Goal: Information Seeking & Learning: Learn about a topic

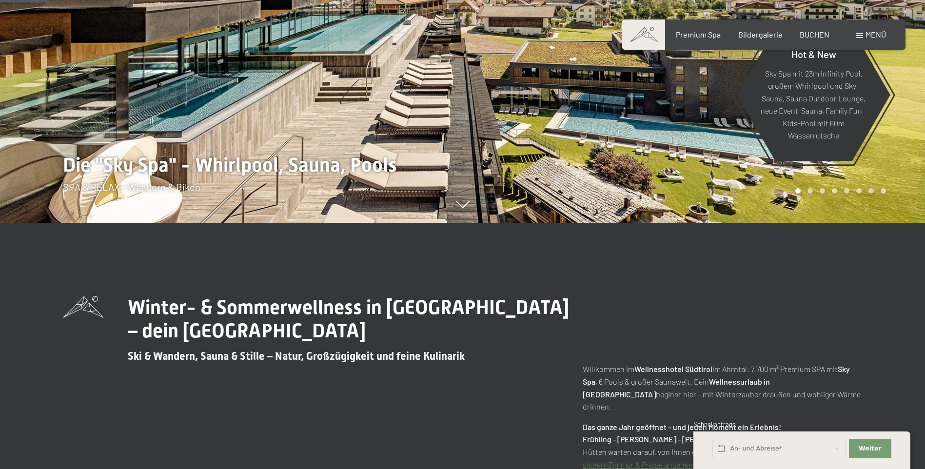
scroll to position [580, 0]
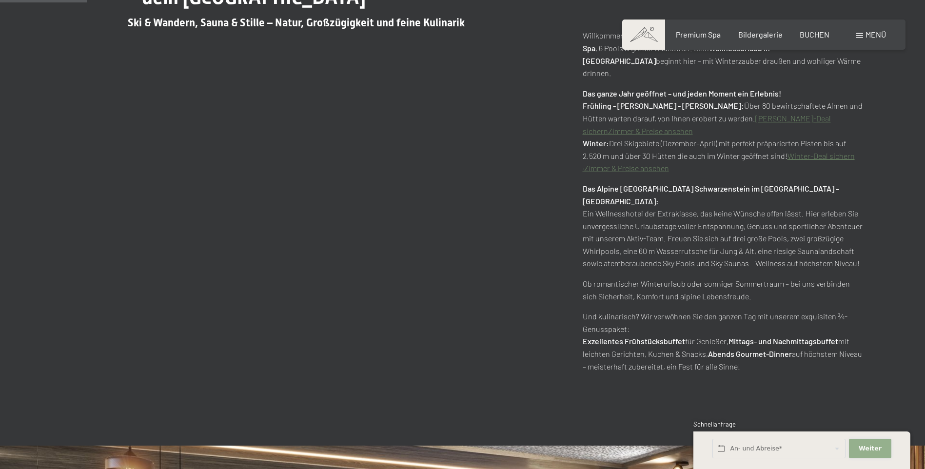
click at [866, 445] on span "Weiter" at bounding box center [869, 448] width 23 height 9
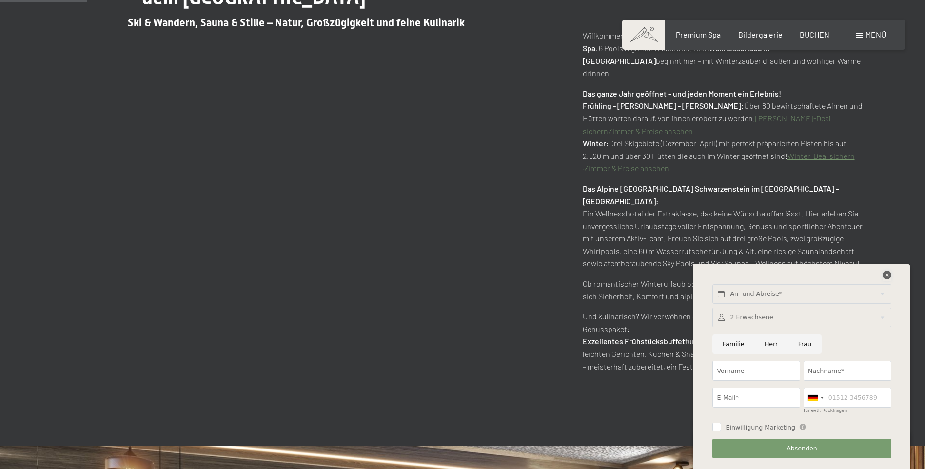
click at [885, 272] on icon at bounding box center [886, 275] width 9 height 9
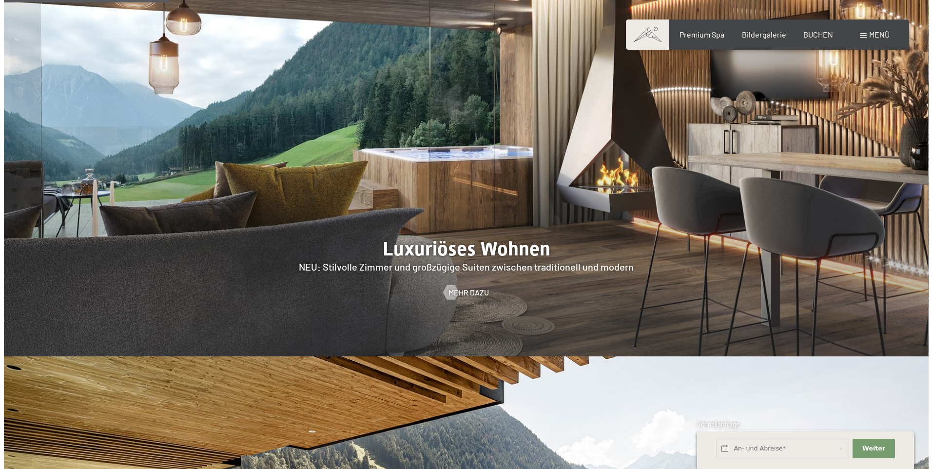
scroll to position [0, 0]
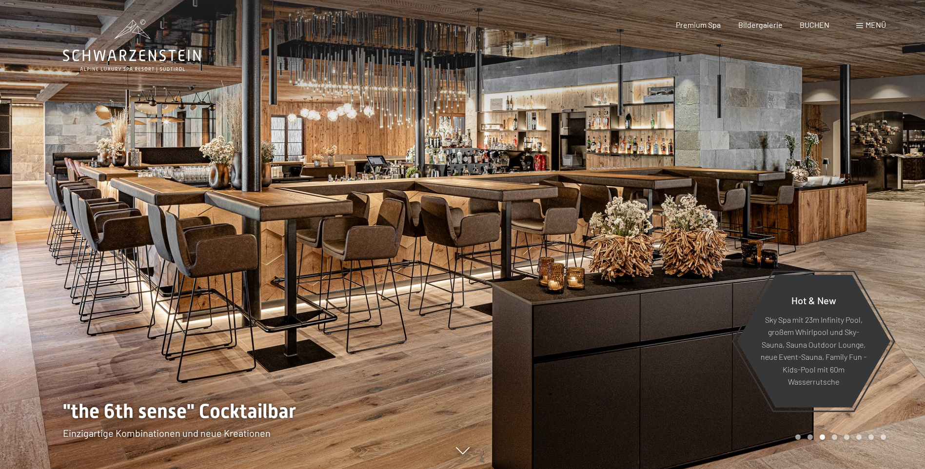
click at [870, 28] on span "Menü" at bounding box center [875, 24] width 20 height 9
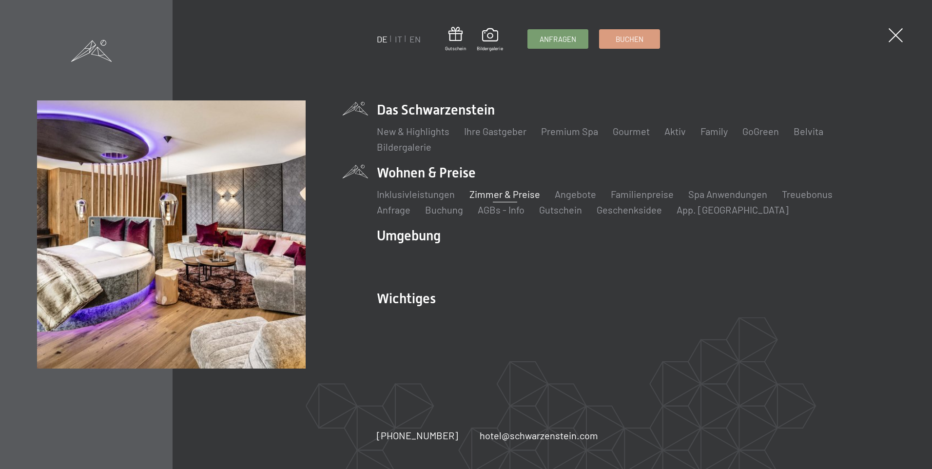
click at [493, 195] on link "Zimmer & Preise" at bounding box center [504, 194] width 71 height 12
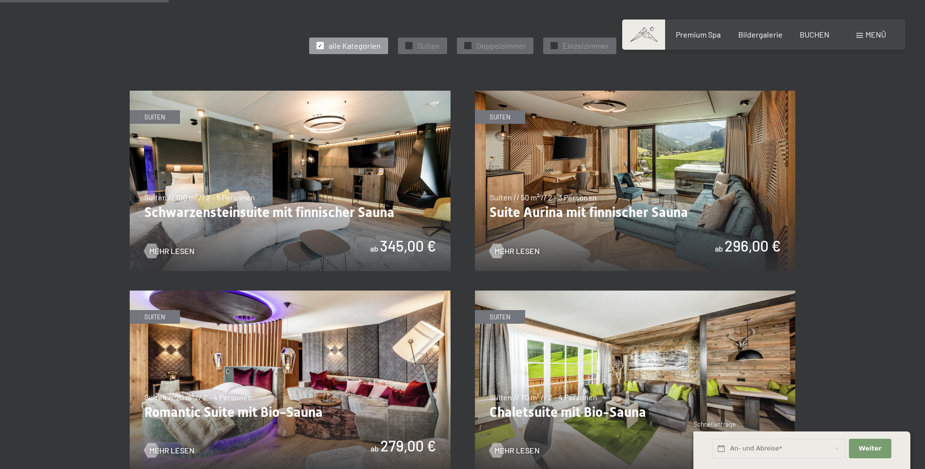
scroll to position [581, 0]
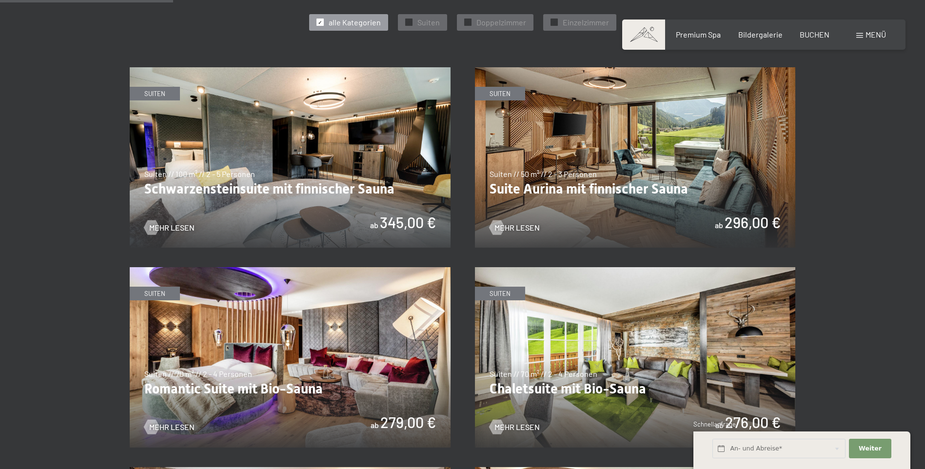
click at [594, 192] on img at bounding box center [635, 157] width 321 height 180
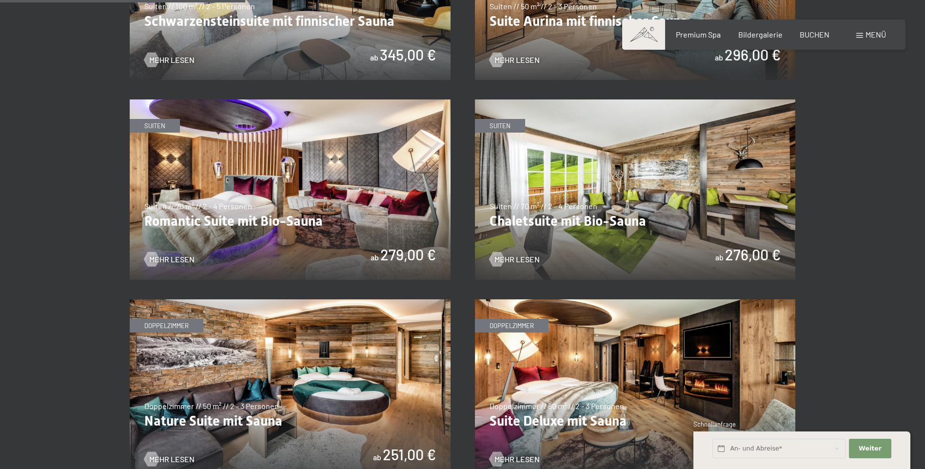
scroll to position [745, 0]
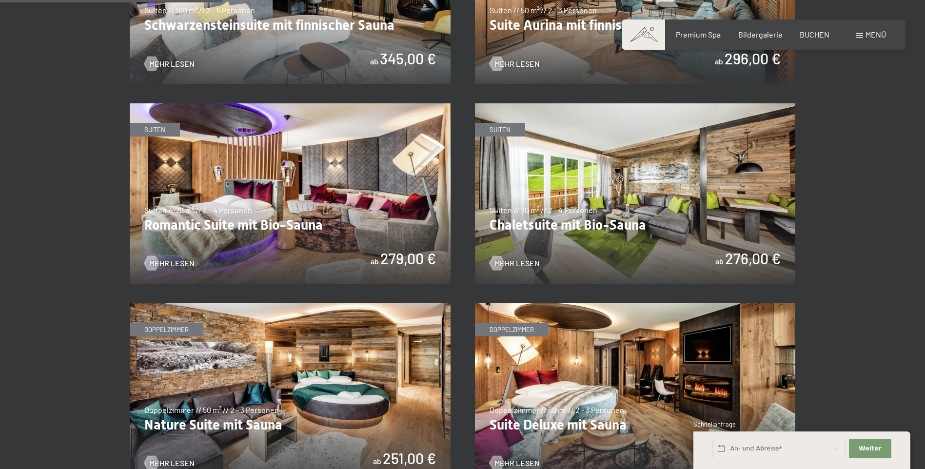
click at [618, 223] on img at bounding box center [635, 193] width 321 height 180
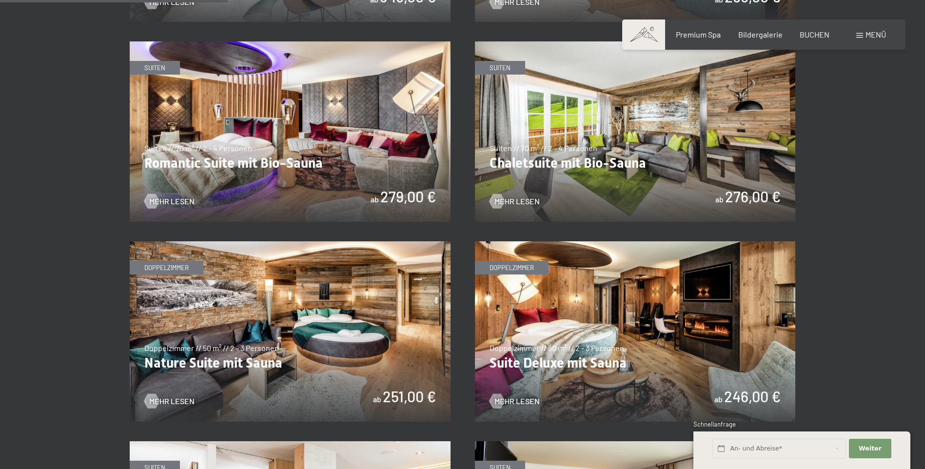
scroll to position [764, 0]
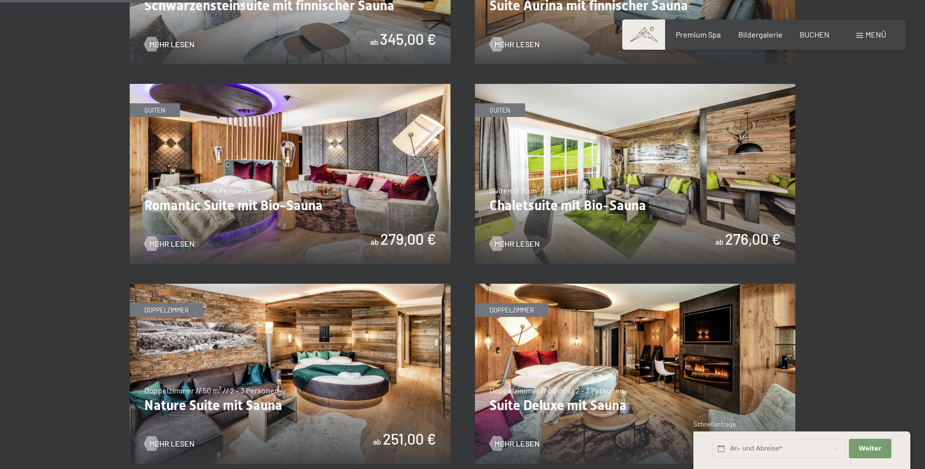
click at [275, 197] on img at bounding box center [290, 174] width 321 height 180
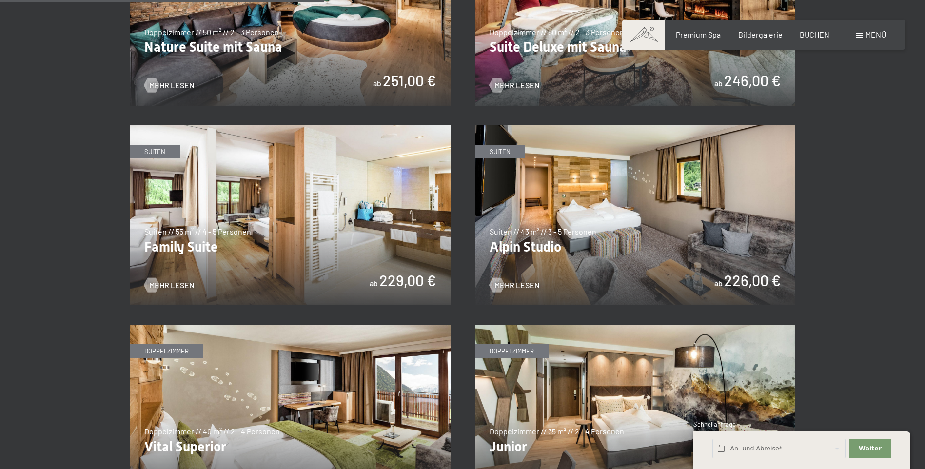
scroll to position [1130, 0]
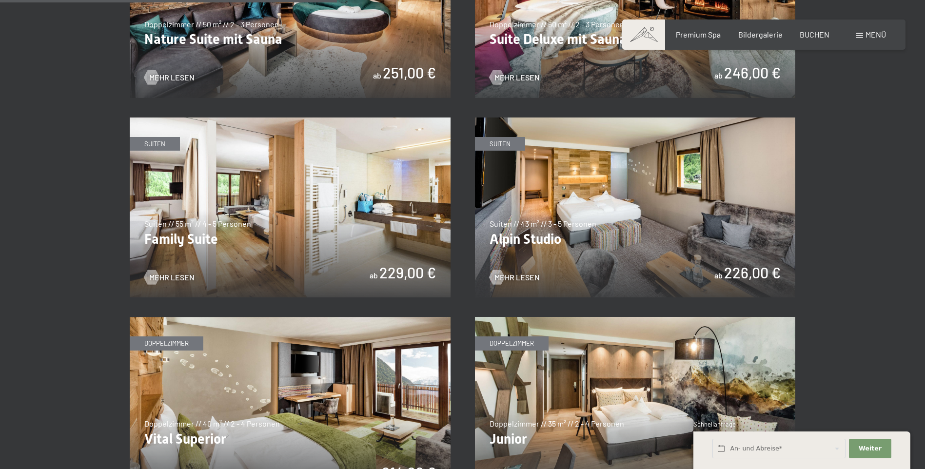
click at [341, 251] on img at bounding box center [290, 207] width 321 height 180
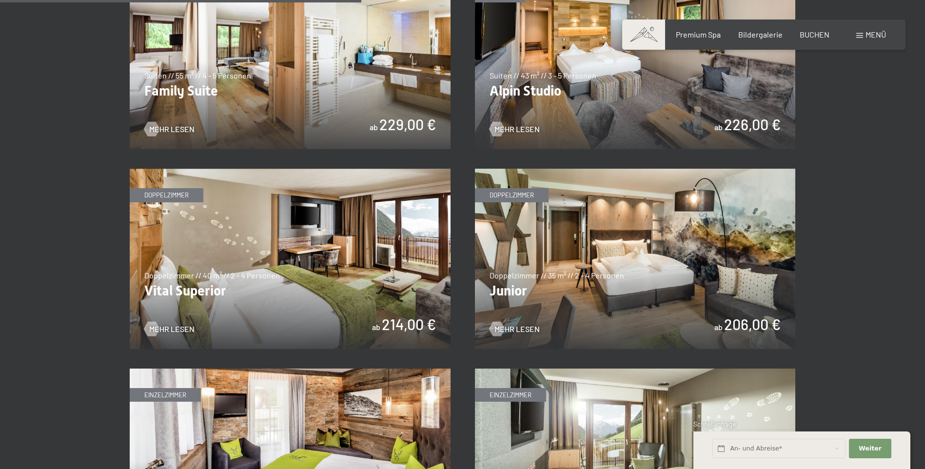
scroll to position [1150, 0]
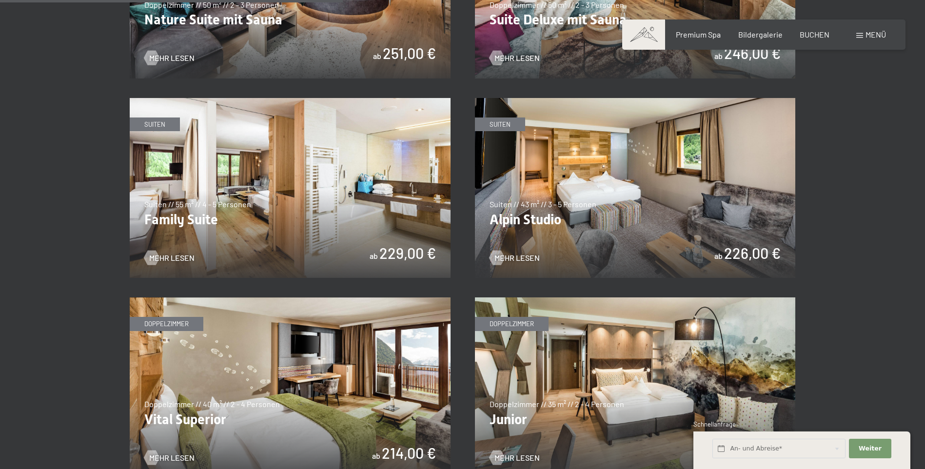
click at [667, 231] on img at bounding box center [635, 188] width 321 height 180
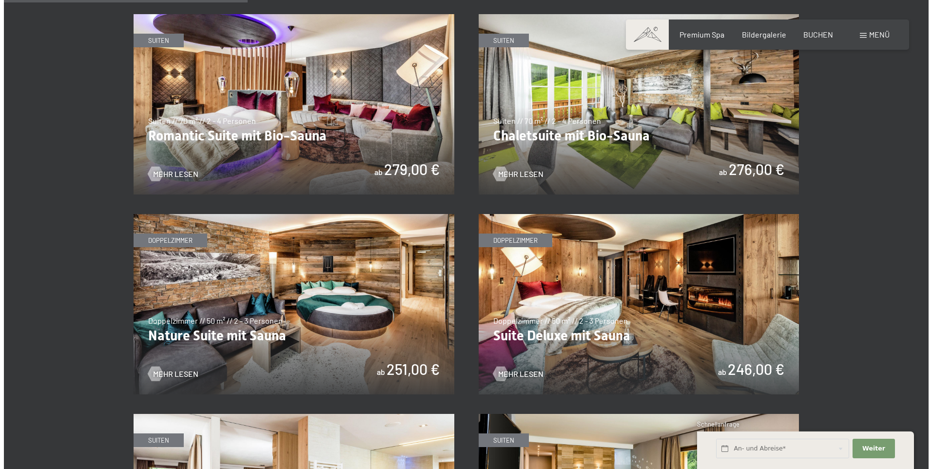
scroll to position [803, 0]
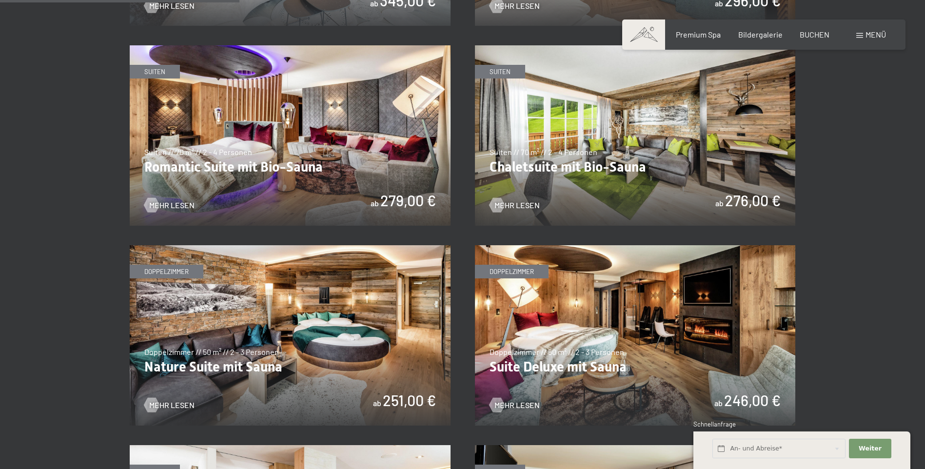
click at [867, 39] on div "Menü" at bounding box center [871, 34] width 30 height 11
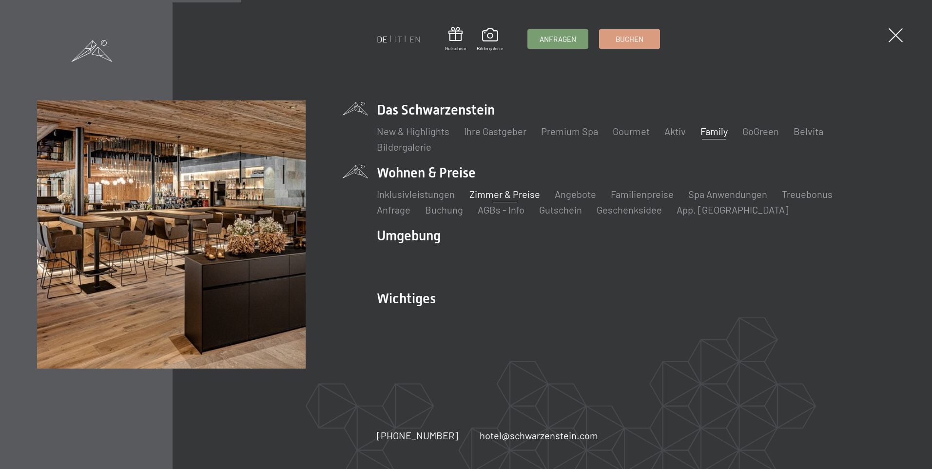
click at [713, 131] on link "Family" at bounding box center [713, 131] width 27 height 12
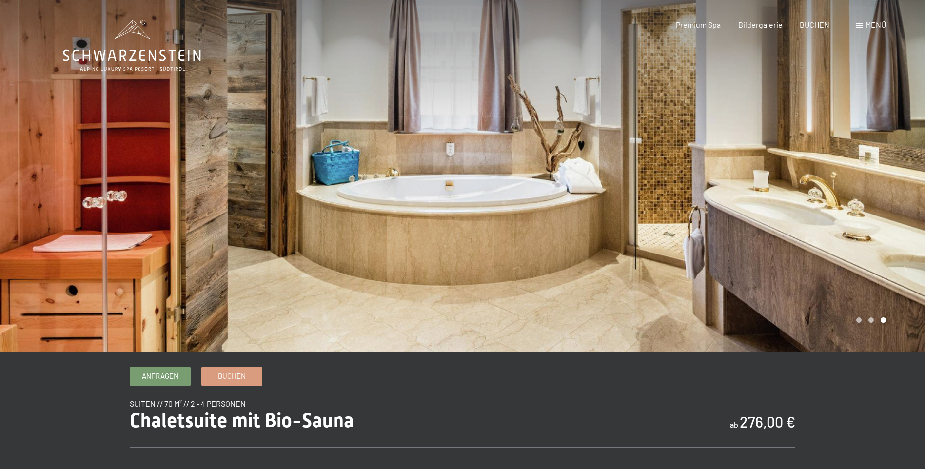
click at [384, 236] on div at bounding box center [231, 176] width 463 height 352
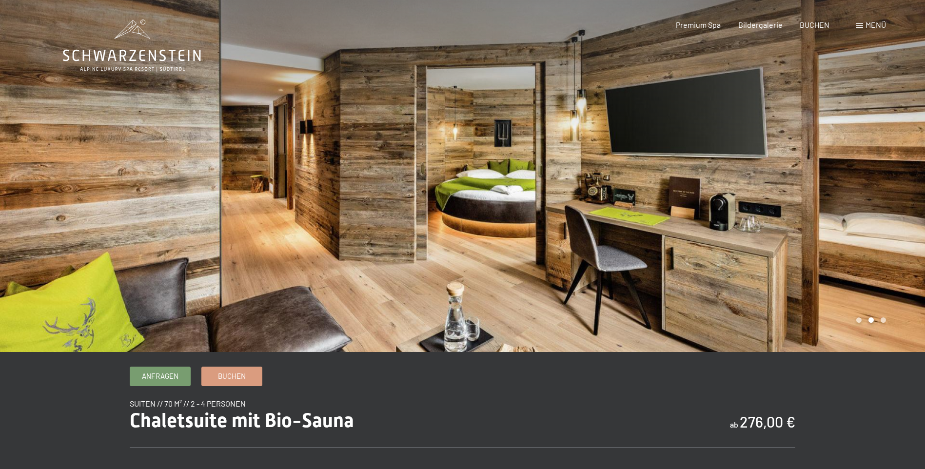
click at [845, 212] on div at bounding box center [694, 176] width 463 height 352
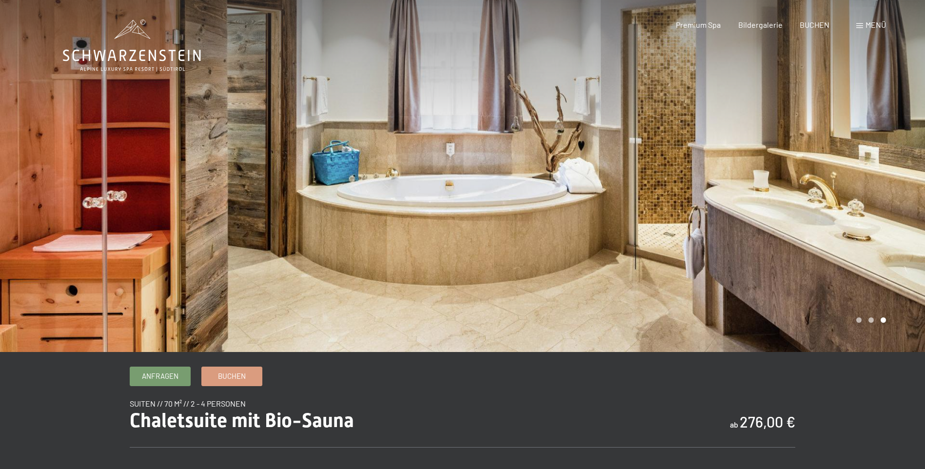
click at [845, 212] on div at bounding box center [694, 176] width 463 height 352
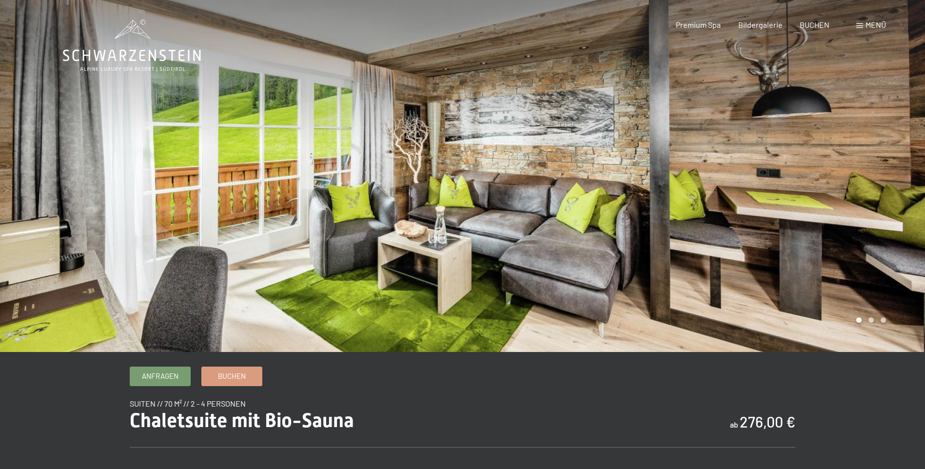
click at [850, 208] on div at bounding box center [694, 176] width 463 height 352
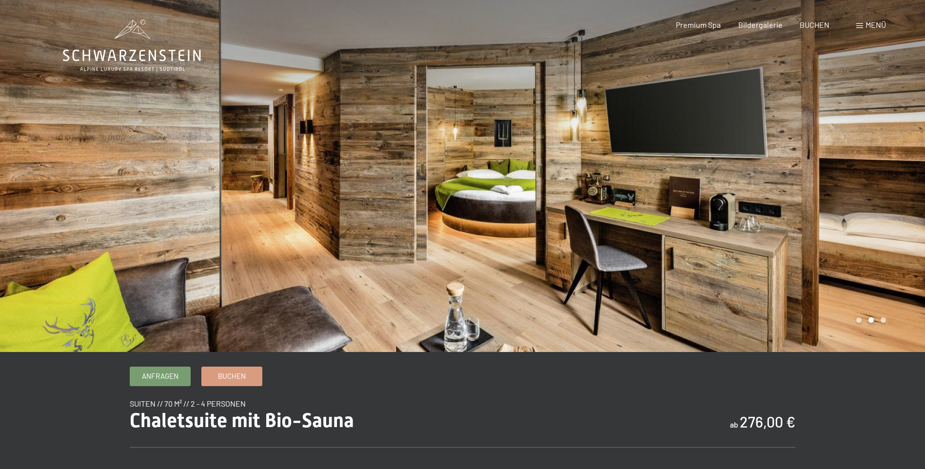
click at [907, 199] on div at bounding box center [694, 176] width 463 height 352
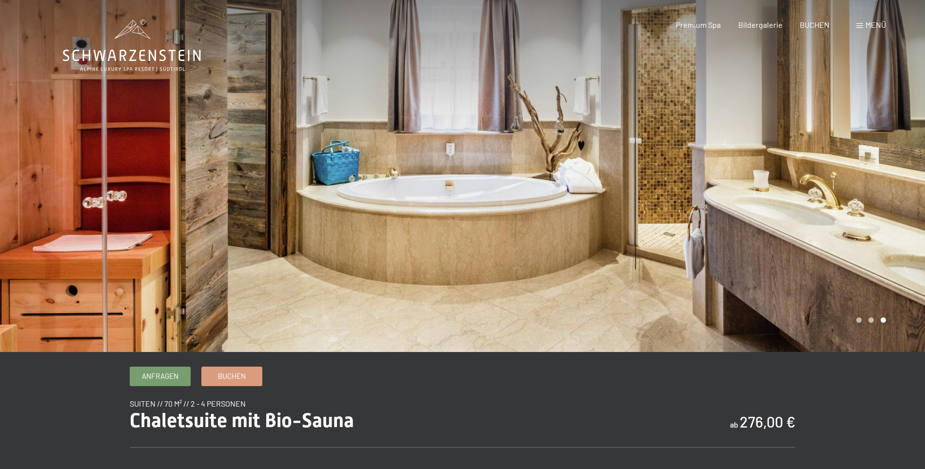
click at [907, 199] on div at bounding box center [694, 176] width 463 height 352
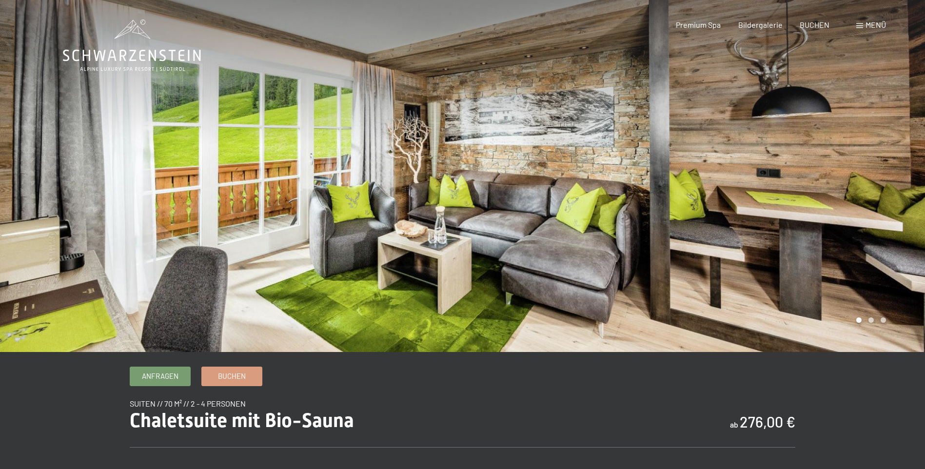
click at [907, 199] on div at bounding box center [694, 176] width 463 height 352
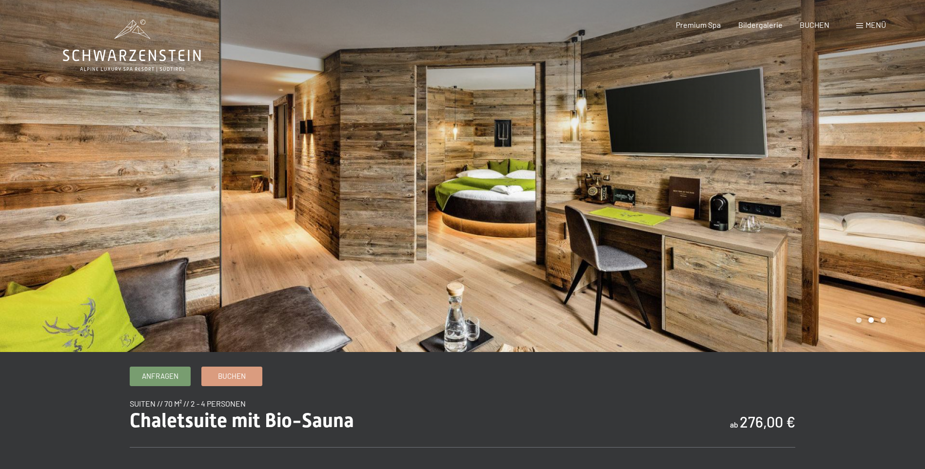
click at [907, 199] on div at bounding box center [694, 176] width 463 height 352
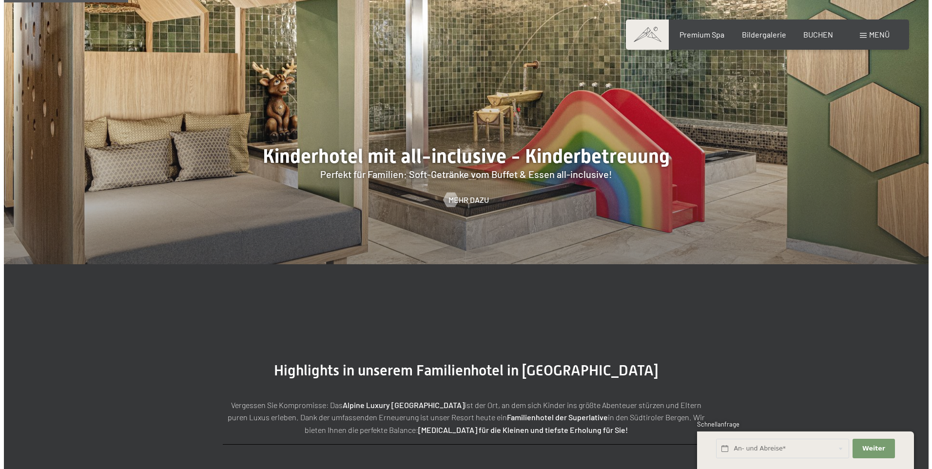
scroll to position [1072, 0]
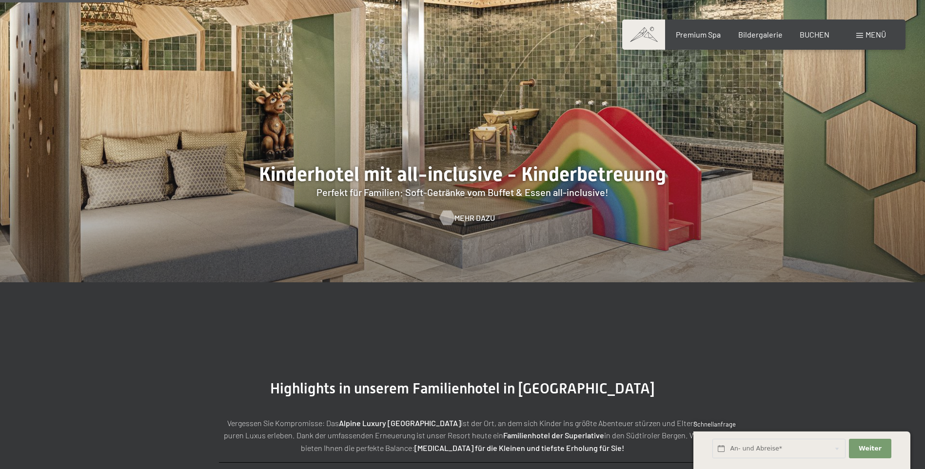
click at [451, 216] on div at bounding box center [447, 218] width 8 height 15
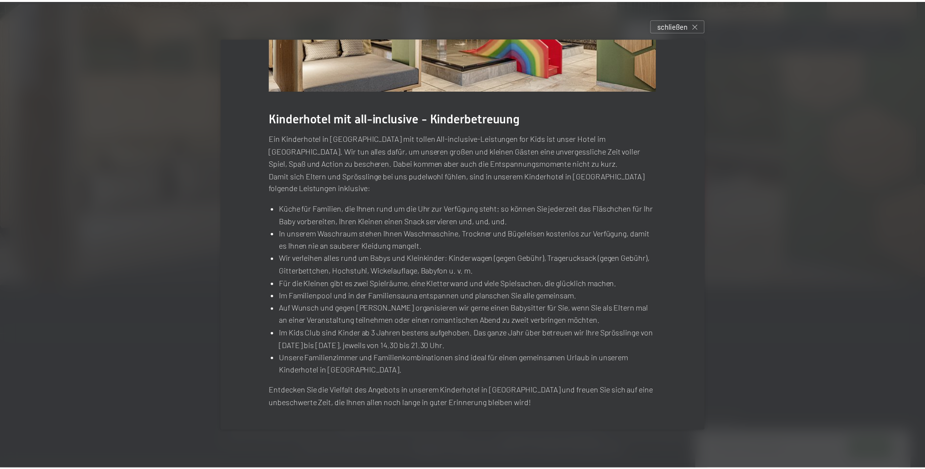
scroll to position [0, 0]
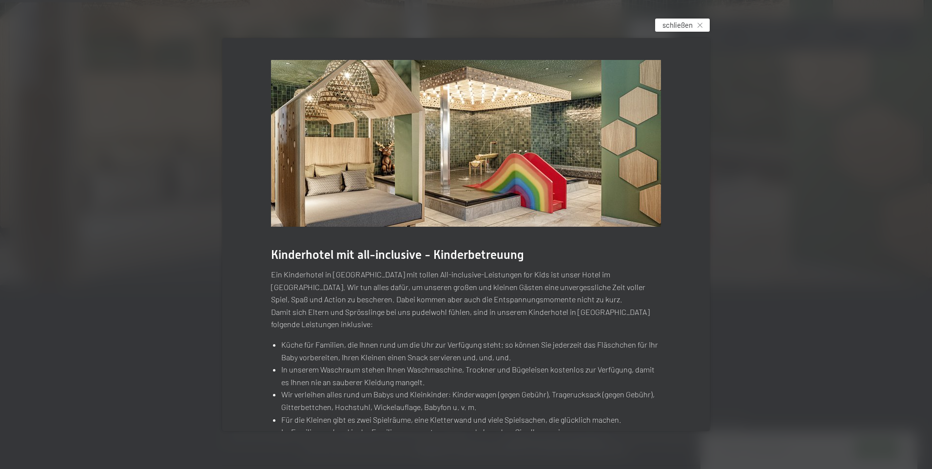
click at [699, 22] on div "schließen" at bounding box center [682, 25] width 55 height 13
